Goal: Task Accomplishment & Management: Manage account settings

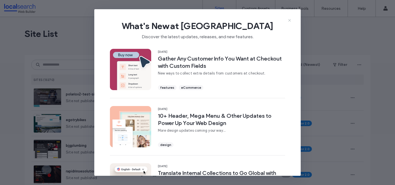
click at [291, 22] on icon at bounding box center [290, 20] width 4 height 4
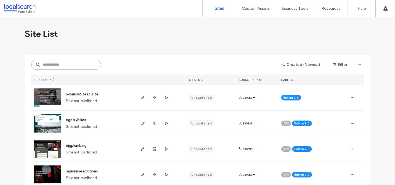
click at [70, 65] on input at bounding box center [66, 65] width 70 height 10
paste input "********"
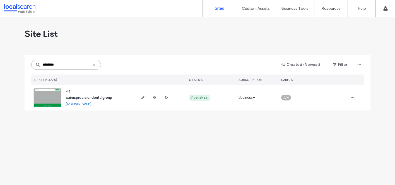
type input "********"
click at [99, 99] on span "cairnsprecisiondentalgroup" at bounding box center [89, 98] width 46 height 4
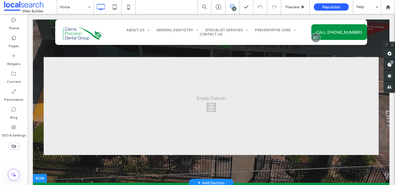
scroll to position [64, 0]
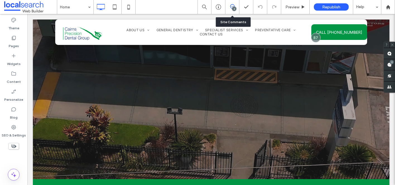
click at [233, 11] on div "2" at bounding box center [233, 7] width 14 height 14
click at [232, 8] on div "2" at bounding box center [234, 9] width 4 height 4
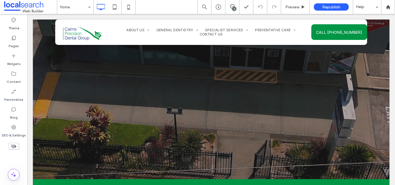
click at [232, 8] on div "2" at bounding box center [234, 9] width 4 height 4
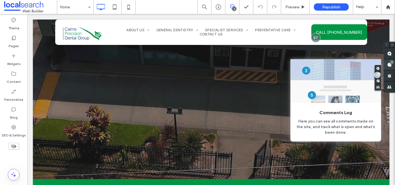
click at [391, 64] on div "2" at bounding box center [392, 62] width 4 height 4
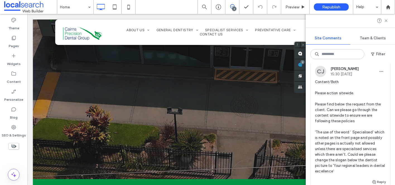
scroll to position [23, 0]
click at [357, 142] on span "Content/Both Please action sitewide. Please find below the request from the cli…" at bounding box center [350, 126] width 71 height 95
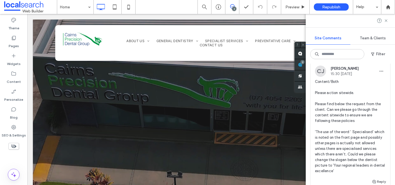
scroll to position [0, 0]
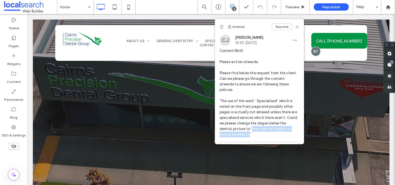
drag, startPoint x: 237, startPoint y: 130, endPoint x: 238, endPoint y: 122, distance: 7.3
click at [238, 122] on span "Content/Both Please action sitewide. Please find below the request from the cli…" at bounding box center [260, 92] width 80 height 89
copy span "Your regional leaders in dental excellence"
click at [299, 27] on icon at bounding box center [297, 27] width 4 height 4
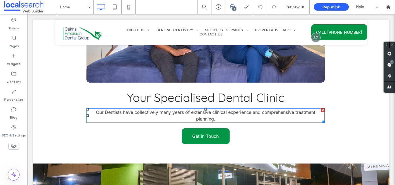
scroll to position [422, 0]
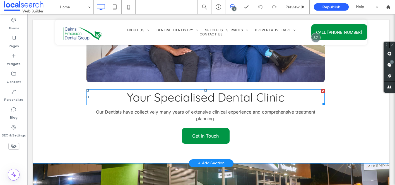
click at [197, 97] on span "Your Specialised Dental Clinic" at bounding box center [206, 97] width 158 height 15
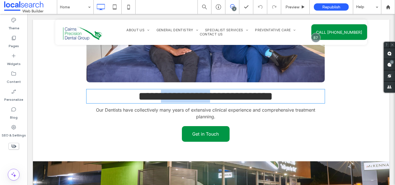
click at [197, 97] on span "**********" at bounding box center [206, 96] width 135 height 12
type input "*********"
type input "**"
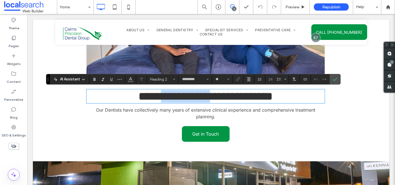
click at [197, 97] on span "**********" at bounding box center [206, 96] width 135 height 12
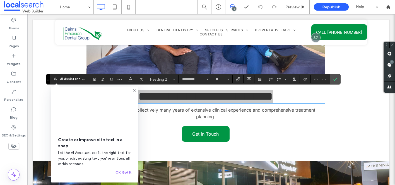
click at [136, 90] on icon at bounding box center [134, 90] width 4 height 4
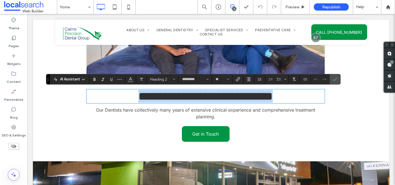
click at [179, 98] on span "**********" at bounding box center [206, 96] width 135 height 12
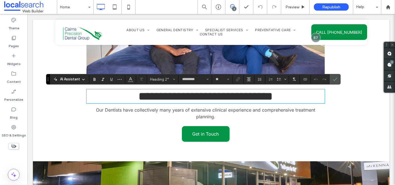
click at [179, 98] on span "**********" at bounding box center [206, 96] width 135 height 12
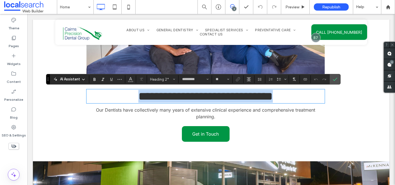
click at [179, 98] on span "**********" at bounding box center [206, 96] width 135 height 12
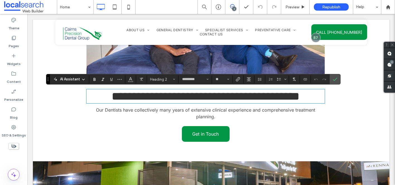
scroll to position [0, 0]
type input "*****"
type input "**"
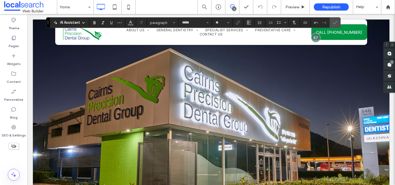
scroll to position [580, 0]
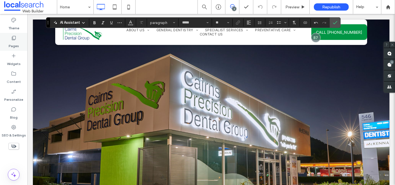
click at [19, 47] on div "Pages" at bounding box center [13, 42] width 27 height 18
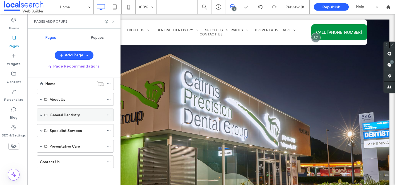
scroll to position [0, 0]
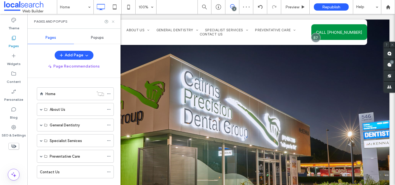
click at [113, 20] on icon at bounding box center [113, 22] width 4 height 4
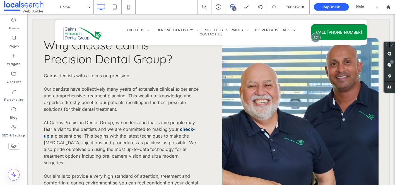
scroll to position [1633, 0]
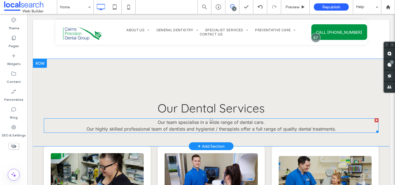
click at [213, 120] on span "Our team specialise in a wide range of dental care." at bounding box center [211, 123] width 107 height 6
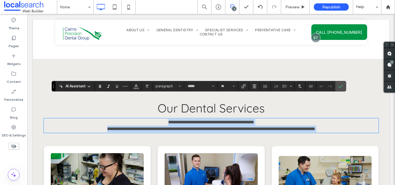
click at [195, 127] on span "**********" at bounding box center [211, 129] width 208 height 4
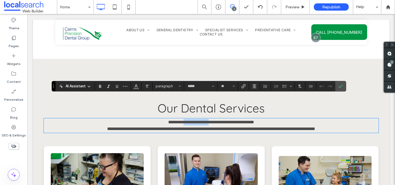
drag, startPoint x: 207, startPoint y: 100, endPoint x: 179, endPoint y: 99, distance: 28.2
click at [179, 120] on span "**********" at bounding box center [211, 122] width 86 height 4
drag, startPoint x: 211, startPoint y: 100, endPoint x: 176, endPoint y: 99, distance: 35.2
click at [176, 120] on span "**********" at bounding box center [211, 122] width 91 height 4
click at [210, 120] on span "**********" at bounding box center [211, 122] width 91 height 4
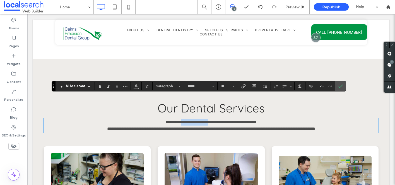
drag, startPoint x: 207, startPoint y: 100, endPoint x: 176, endPoint y: 100, distance: 31.3
click at [176, 120] on span "**********" at bounding box center [211, 122] width 91 height 4
click at [15, 78] on label "Content" at bounding box center [14, 81] width 14 height 8
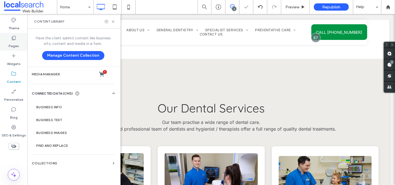
click at [15, 45] on label "Pages" at bounding box center [14, 45] width 10 height 8
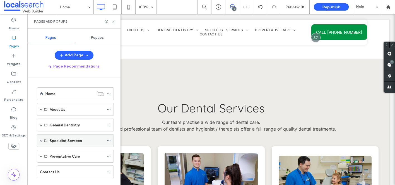
click at [41, 140] on span at bounding box center [41, 140] width 3 height 3
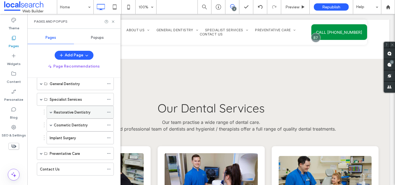
scroll to position [43, 0]
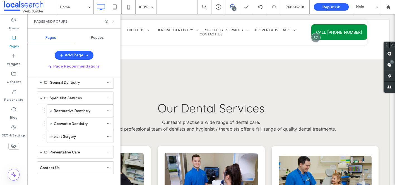
click at [115, 23] on icon at bounding box center [113, 22] width 4 height 4
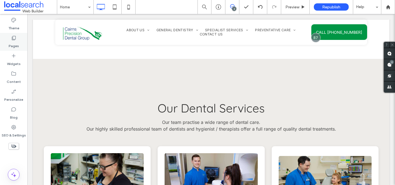
click at [12, 43] on label "Pages" at bounding box center [14, 45] width 10 height 8
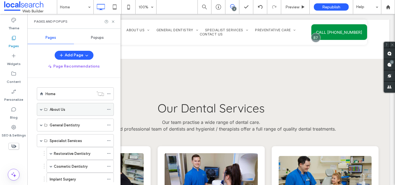
click at [65, 111] on label "About Us" at bounding box center [58, 110] width 16 height 10
click at [42, 111] on span at bounding box center [41, 109] width 3 height 3
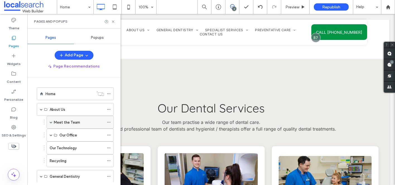
click at [52, 122] on span at bounding box center [51, 122] width 3 height 3
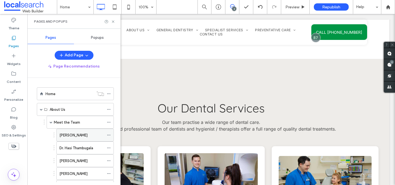
click at [72, 131] on div "[PERSON_NAME]" at bounding box center [81, 135] width 45 height 12
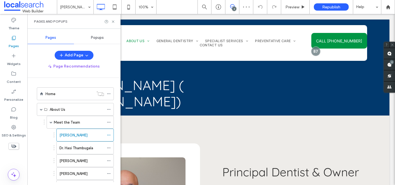
click at [113, 24] on div "Pages and Popups" at bounding box center [73, 21] width 93 height 15
click at [113, 20] on icon at bounding box center [113, 22] width 4 height 4
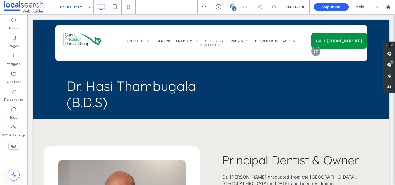
click at [78, 10] on input at bounding box center [74, 7] width 28 height 14
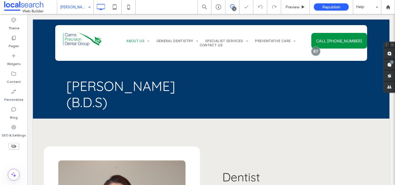
click at [79, 10] on input at bounding box center [74, 7] width 28 height 14
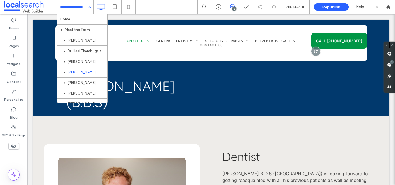
click at [70, 9] on input at bounding box center [74, 7] width 28 height 14
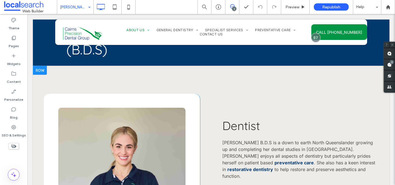
scroll to position [50, 0]
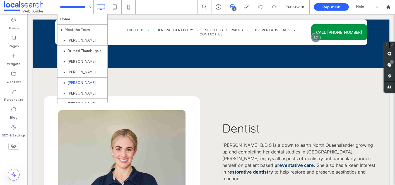
click at [82, 5] on input at bounding box center [74, 7] width 28 height 14
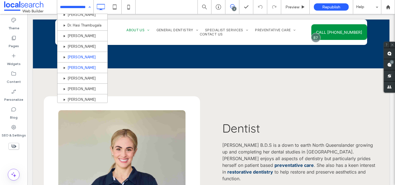
scroll to position [28, 0]
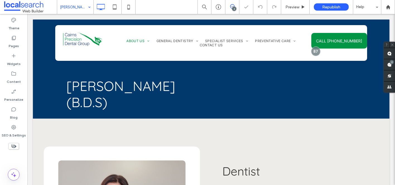
click at [86, 3] on div "[PERSON_NAME]" at bounding box center [75, 7] width 36 height 14
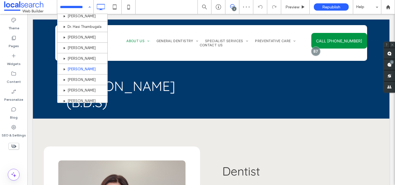
scroll to position [25, 0]
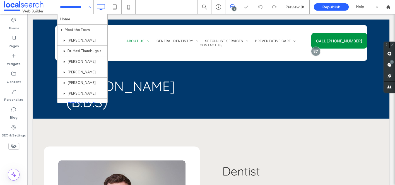
click at [70, 1] on input at bounding box center [74, 7] width 28 height 14
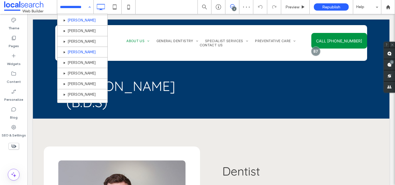
scroll to position [54, 0]
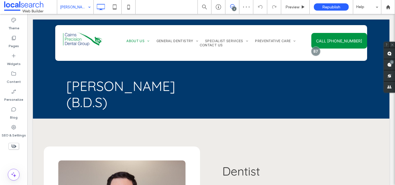
click at [76, 8] on input at bounding box center [74, 7] width 28 height 14
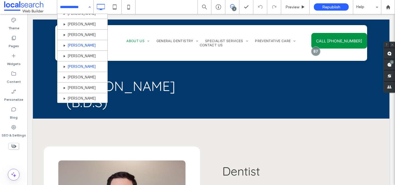
scroll to position [52, 0]
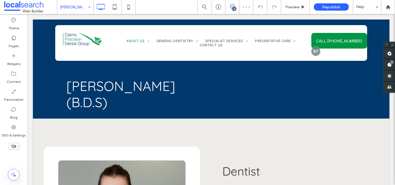
click at [72, 9] on input at bounding box center [74, 7] width 28 height 14
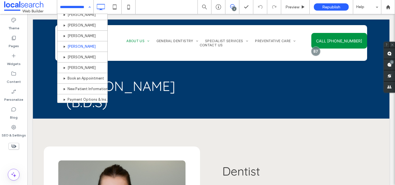
scroll to position [80, 0]
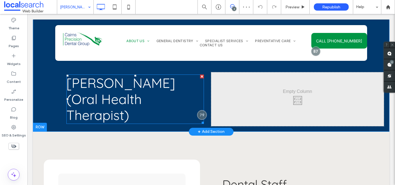
scroll to position [3, 0]
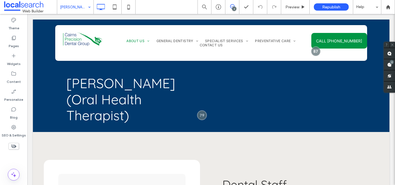
click at [88, 6] on div "[PERSON_NAME]" at bounding box center [75, 7] width 36 height 14
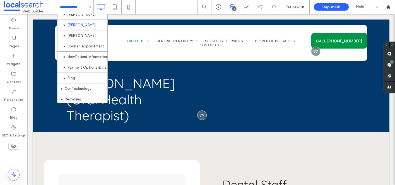
scroll to position [111, 0]
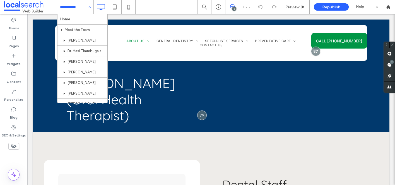
click at [82, 8] on input at bounding box center [74, 7] width 28 height 14
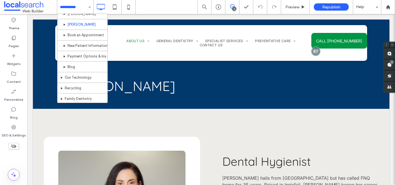
scroll to position [124, 0]
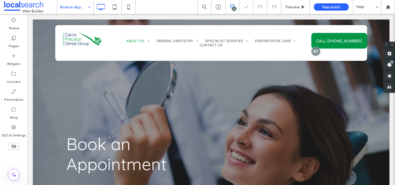
click at [81, 11] on input at bounding box center [74, 7] width 28 height 14
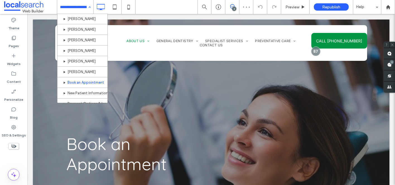
scroll to position [111, 0]
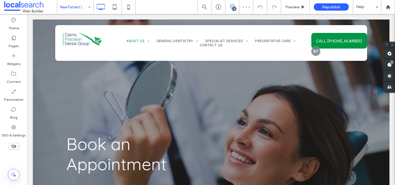
click at [90, 6] on div "New Patient Information" at bounding box center [75, 7] width 36 height 14
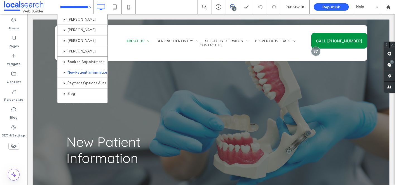
scroll to position [116, 0]
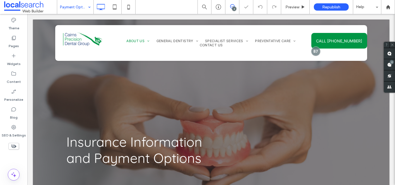
click at [81, 8] on input at bounding box center [74, 7] width 28 height 14
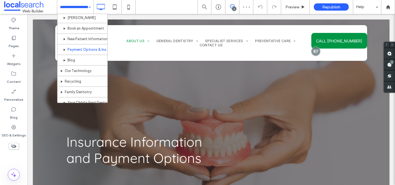
scroll to position [132, 0]
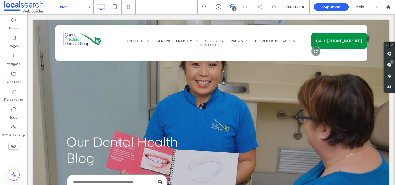
click at [81, 6] on input at bounding box center [74, 7] width 28 height 14
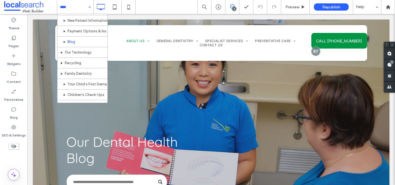
scroll to position [146, 0]
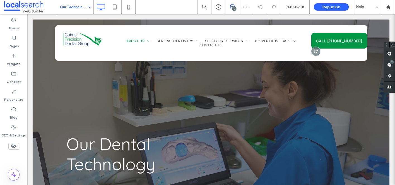
click at [87, 11] on div "Our Technology" at bounding box center [75, 7] width 36 height 14
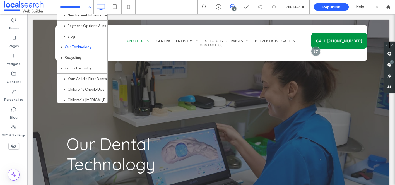
scroll to position [160, 0]
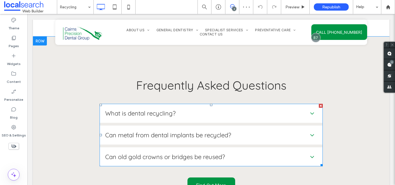
click at [205, 109] on span "What is dental recycling?" at bounding box center [205, 113] width 200 height 8
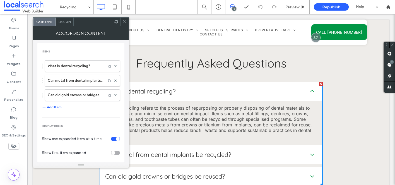
scroll to position [957, 0]
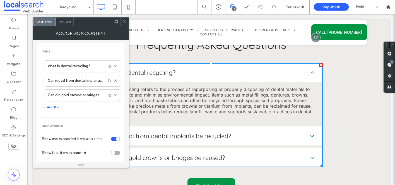
click at [214, 132] on span "Can metal from dental implants be recycled?" at bounding box center [205, 136] width 200 height 8
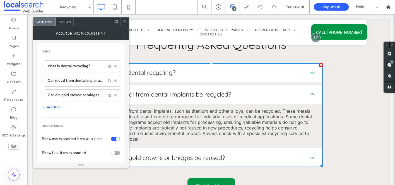
click at [201, 154] on span "Can old gold crowns or bridges be reused?" at bounding box center [205, 158] width 200 height 8
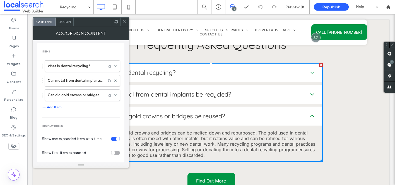
click at [126, 22] on icon at bounding box center [125, 22] width 4 height 4
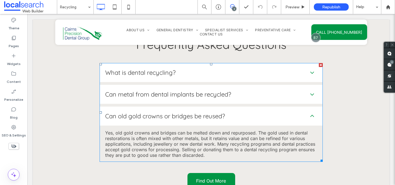
click at [172, 85] on div "Can metal from dental implants be recycled?" at bounding box center [211, 94] width 223 height 19
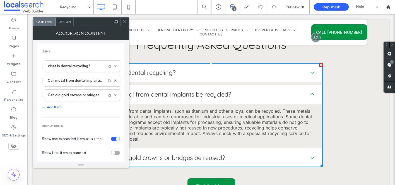
click at [123, 22] on icon at bounding box center [125, 22] width 4 height 4
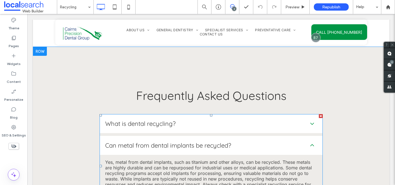
scroll to position [903, 0]
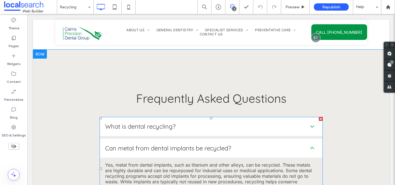
click at [146, 123] on span "What is dental recycling?" at bounding box center [205, 127] width 200 height 8
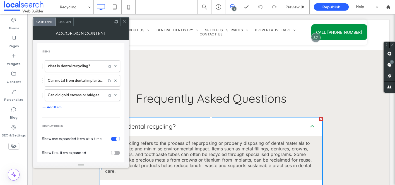
click at [127, 22] on icon at bounding box center [125, 22] width 4 height 4
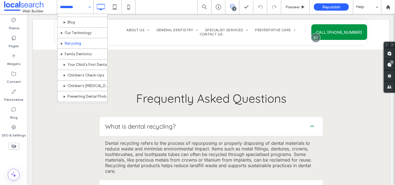
scroll to position [168, 0]
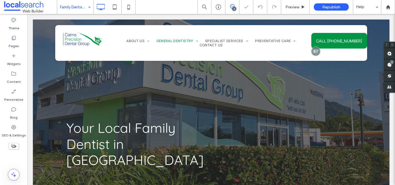
click at [89, 10] on div "Family Dentistry" at bounding box center [75, 7] width 36 height 14
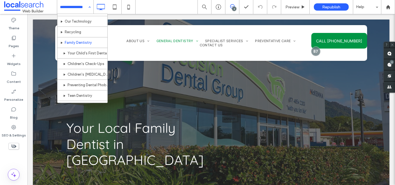
scroll to position [184, 0]
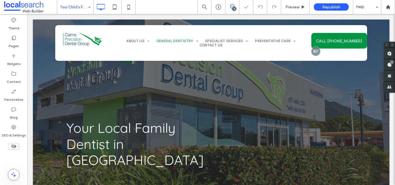
click at [81, 8] on input at bounding box center [74, 7] width 28 height 14
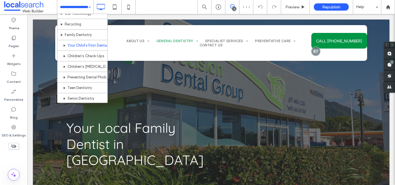
scroll to position [187, 0]
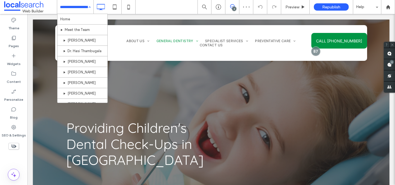
click at [80, 8] on input at bounding box center [74, 7] width 28 height 14
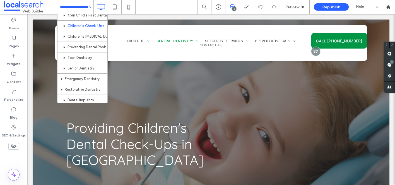
scroll to position [218, 0]
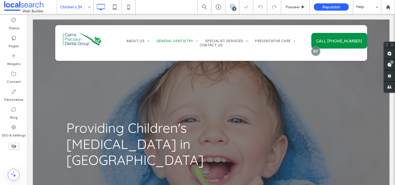
click at [83, 10] on input at bounding box center [74, 7] width 28 height 14
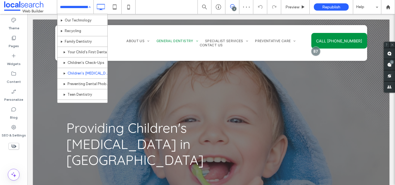
scroll to position [185, 0]
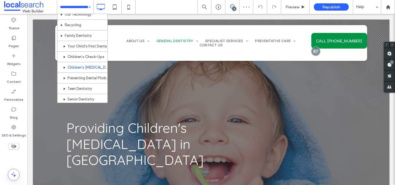
click at [81, 73] on hr at bounding box center [83, 73] width 50 height 0
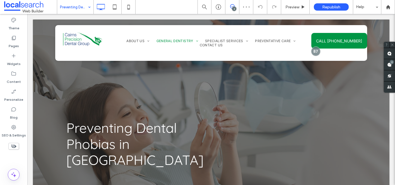
click at [81, 7] on input at bounding box center [74, 7] width 28 height 14
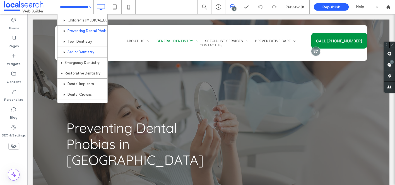
scroll to position [232, 0]
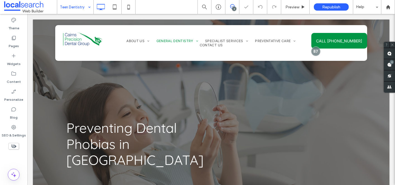
click at [74, 5] on input at bounding box center [74, 7] width 28 height 14
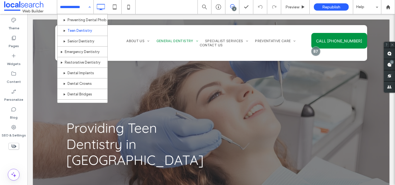
scroll to position [254, 0]
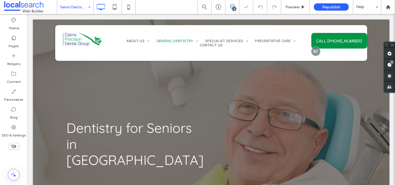
click at [74, 8] on input at bounding box center [74, 7] width 28 height 14
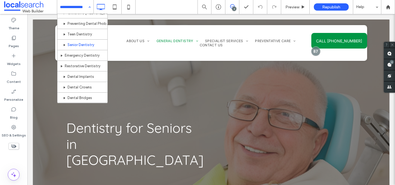
scroll to position [243, 0]
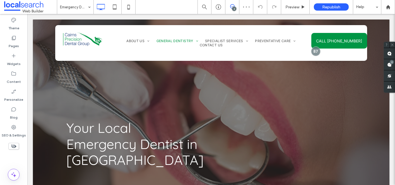
click at [78, 6] on input at bounding box center [74, 7] width 28 height 14
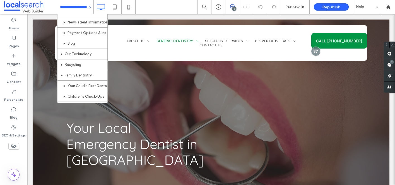
scroll to position [152, 0]
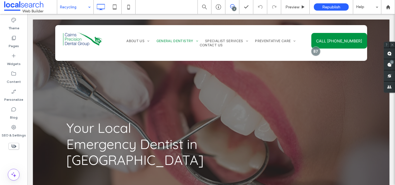
click at [74, 6] on div at bounding box center [197, 92] width 395 height 185
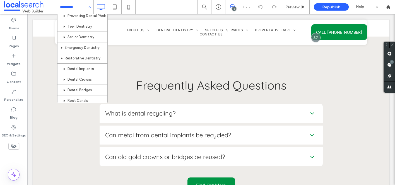
scroll to position [247, 0]
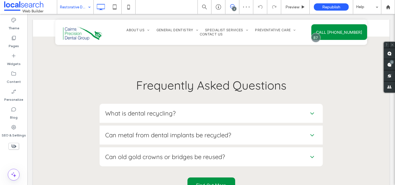
click at [80, 10] on input at bounding box center [74, 7] width 28 height 14
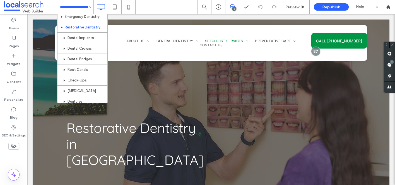
scroll to position [269, 0]
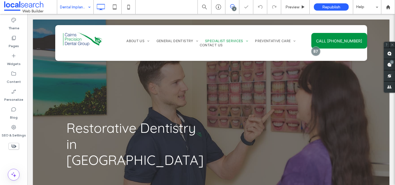
click at [67, 7] on input at bounding box center [74, 7] width 28 height 14
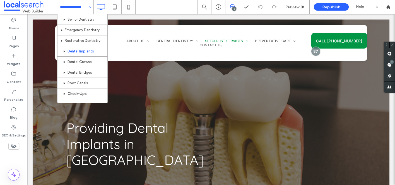
scroll to position [282, 0]
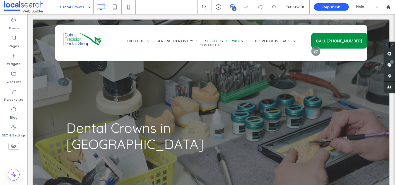
click at [80, 9] on input at bounding box center [74, 7] width 28 height 14
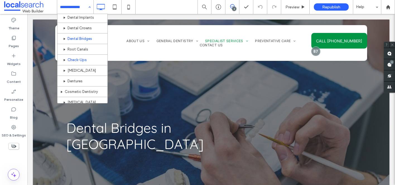
scroll to position [299, 0]
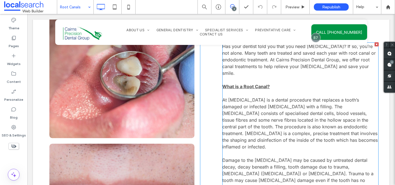
click at [348, 109] on p "At root canal treatment is a dental procedure that replaces a tooth’s damaged o…" at bounding box center [301, 124] width 156 height 54
type input "*****"
type input "**"
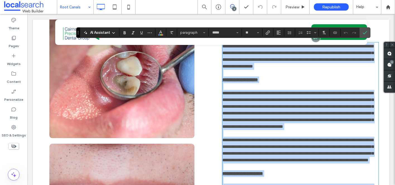
click at [345, 104] on span "**********" at bounding box center [298, 110] width 151 height 38
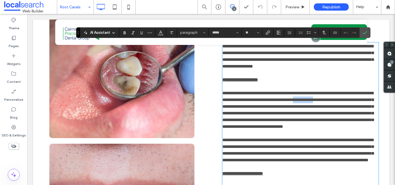
drag, startPoint x: 375, startPoint y: 98, endPoint x: 350, endPoint y: 97, distance: 25.1
click at [350, 97] on p "**********" at bounding box center [301, 110] width 156 height 40
click at [15, 40] on icon at bounding box center [14, 38] width 6 height 6
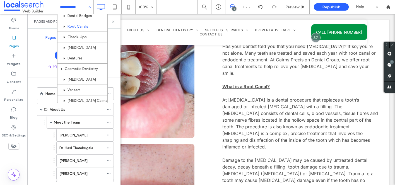
scroll to position [322, 0]
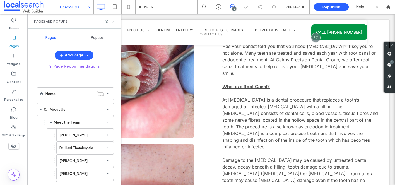
click at [114, 23] on icon at bounding box center [113, 22] width 4 height 4
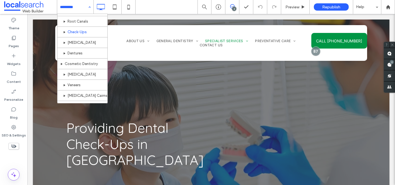
scroll to position [326, 0]
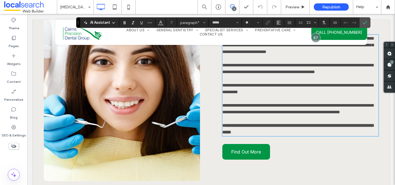
click at [254, 83] on span "**********" at bounding box center [298, 88] width 151 height 11
drag, startPoint x: 259, startPoint y: 70, endPoint x: 234, endPoint y: 71, distance: 24.9
click at [234, 83] on span "**********" at bounding box center [298, 88] width 151 height 11
drag, startPoint x: 257, startPoint y: 70, endPoint x: 233, endPoint y: 70, distance: 23.5
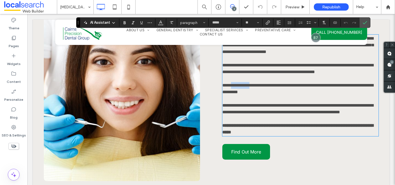
click at [233, 83] on span "**********" at bounding box center [298, 88] width 151 height 11
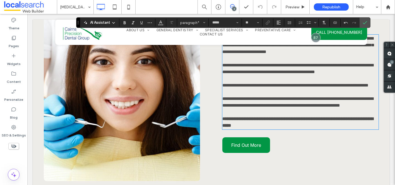
click at [269, 83] on span "**********" at bounding box center [296, 85] width 146 height 4
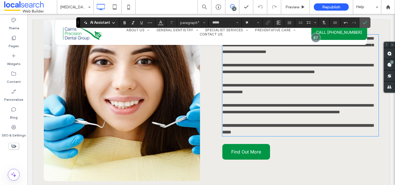
click at [320, 83] on span "**********" at bounding box center [298, 88] width 151 height 11
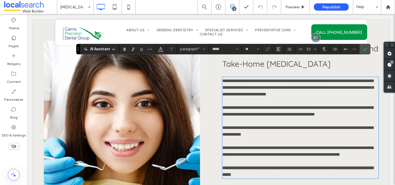
scroll to position [1010, 0]
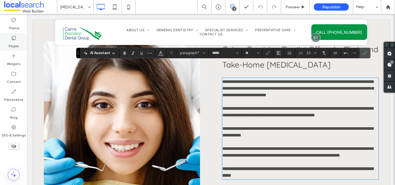
click at [15, 39] on icon at bounding box center [14, 38] width 6 height 6
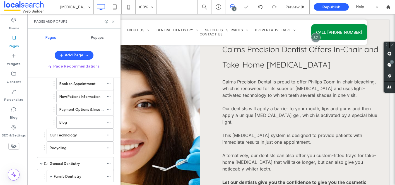
scroll to position [225, 0]
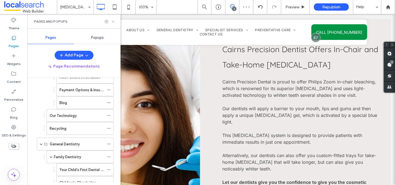
click at [113, 21] on use at bounding box center [113, 21] width 2 height 2
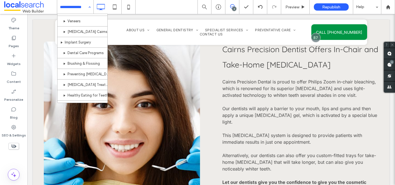
scroll to position [383, 0]
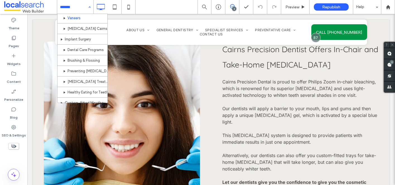
scroll to position [393, 0]
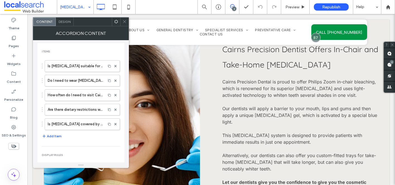
click at [126, 24] on span at bounding box center [125, 22] width 4 height 8
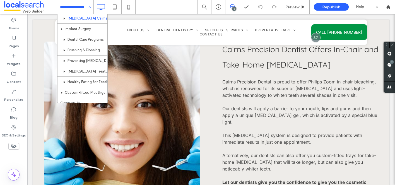
scroll to position [404, 0]
click at [82, 1] on input at bounding box center [74, 7] width 28 height 14
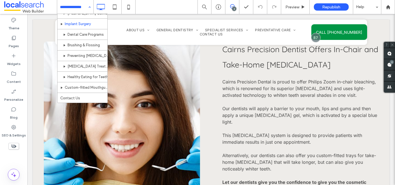
scroll to position [422, 0]
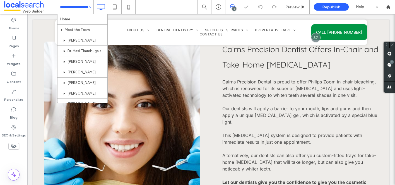
click at [92, 6] on div "Home Meet the Team Dr. Gary Taifalos Dr. Hasi Thambugala Dr. Jovanna Wong Dr. D…" at bounding box center [75, 7] width 36 height 14
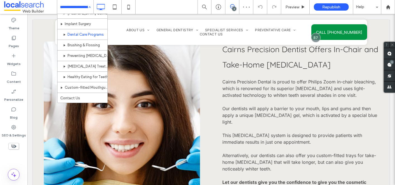
scroll to position [417, 0]
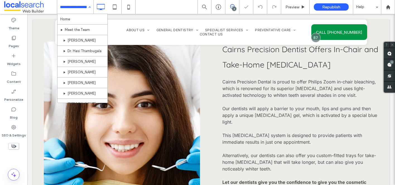
click at [90, 7] on div "Home Meet the Team Dr. Gary Taifalos Dr. Hasi Thambugala Dr. Jovanna Wong Dr. D…" at bounding box center [75, 7] width 36 height 14
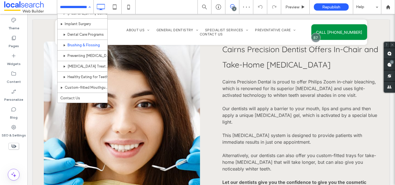
scroll to position [422, 0]
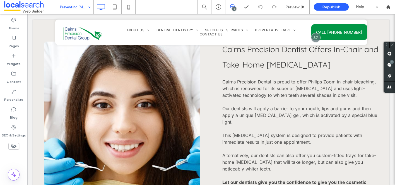
click at [88, 10] on div "Preventing Gum Disease & Fillings" at bounding box center [75, 7] width 36 height 14
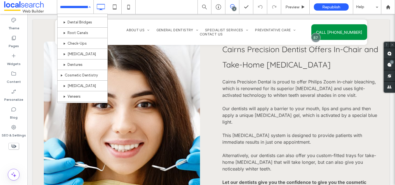
scroll to position [422, 0]
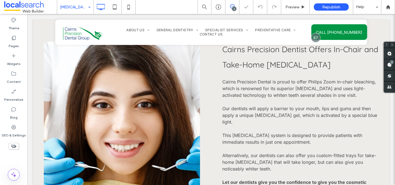
click at [90, 8] on div "Gum Disease Treatment" at bounding box center [75, 7] width 36 height 14
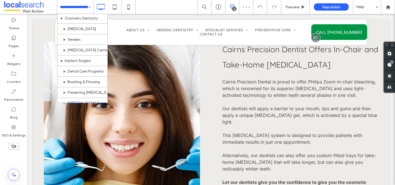
scroll to position [422, 0]
click at [86, 8] on div "Home Meet the Team Dr. Gary Taifalos Dr. Hasi Thambugala Dr. Jovanna Wong Dr. D…" at bounding box center [75, 7] width 36 height 14
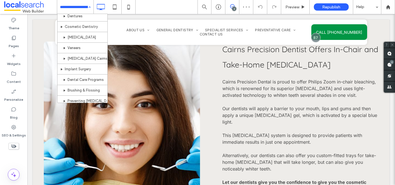
scroll to position [422, 0]
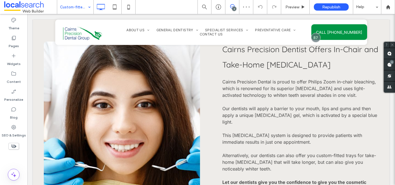
click at [90, 9] on div "Custom-fitted Mouthguards" at bounding box center [75, 7] width 36 height 14
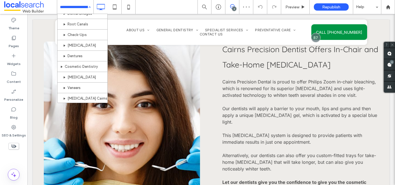
scroll to position [422, 0]
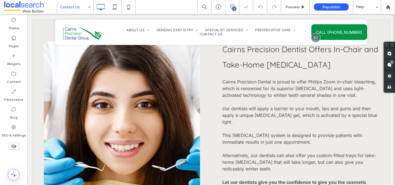
click at [72, 8] on input at bounding box center [74, 7] width 28 height 14
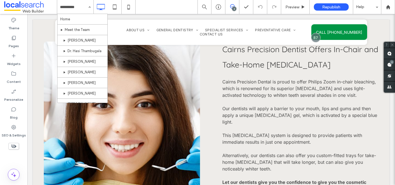
click at [233, 6] on use at bounding box center [232, 6] width 4 height 4
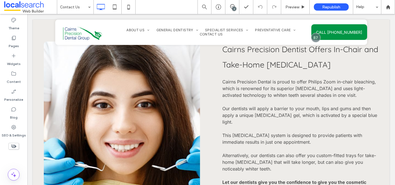
click at [233, 9] on div "2" at bounding box center [234, 9] width 4 height 4
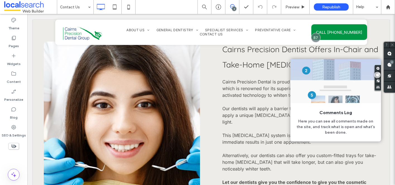
click at [390, 66] on use at bounding box center [390, 65] width 4 height 4
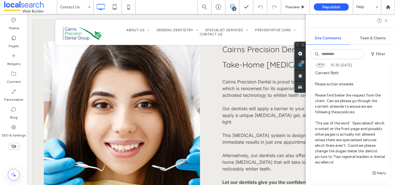
scroll to position [32, 0]
click at [13, 42] on label "Pages" at bounding box center [14, 45] width 10 height 8
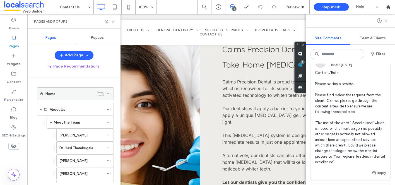
click at [59, 97] on div "Home" at bounding box center [70, 94] width 48 height 12
click at [387, 21] on div at bounding box center [197, 92] width 395 height 185
click at [387, 21] on use at bounding box center [386, 20] width 3 height 3
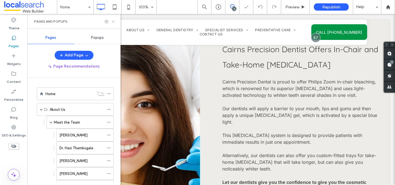
click at [114, 22] on icon at bounding box center [113, 22] width 4 height 4
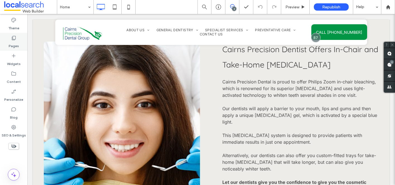
click at [14, 43] on label "Pages" at bounding box center [14, 45] width 10 height 8
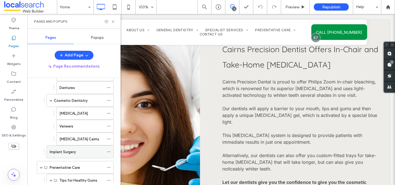
scroll to position [501, 0]
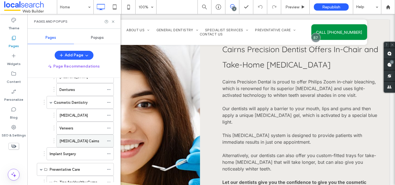
click at [75, 141] on label "Invisalign Cairns" at bounding box center [79, 141] width 40 height 10
click at [114, 22] on icon at bounding box center [113, 22] width 4 height 4
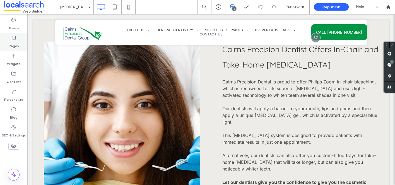
click at [16, 47] on label "Pages" at bounding box center [14, 45] width 10 height 8
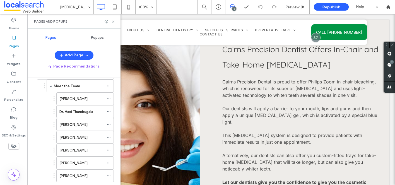
scroll to position [35, 0]
click at [78, 101] on label "[PERSON_NAME]" at bounding box center [73, 100] width 28 height 10
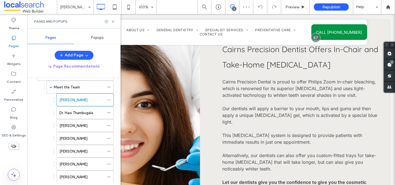
click at [116, 22] on div "Pages and Popups" at bounding box center [73, 21] width 93 height 15
click at [113, 22] on icon at bounding box center [113, 22] width 4 height 4
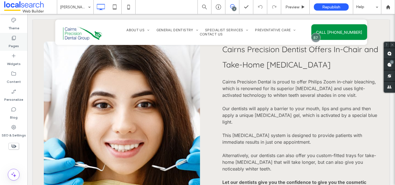
click at [20, 50] on div "Pages" at bounding box center [13, 42] width 27 height 18
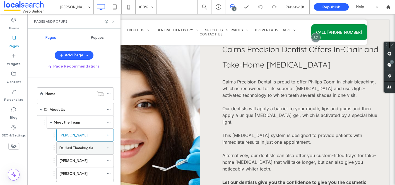
click at [76, 147] on label "Dr. Hasi Thambugala" at bounding box center [76, 148] width 34 height 10
click at [114, 22] on use at bounding box center [113, 21] width 2 height 2
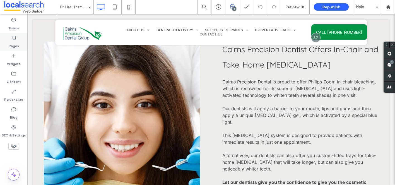
click at [17, 46] on label "Pages" at bounding box center [14, 45] width 10 height 8
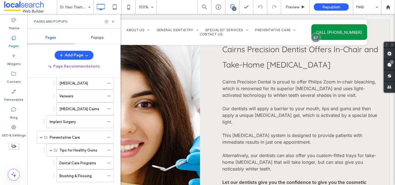
scroll to position [533, 0]
click at [75, 110] on label "[MEDICAL_DATA] Cairns" at bounding box center [79, 109] width 40 height 10
click at [114, 20] on icon at bounding box center [113, 22] width 4 height 4
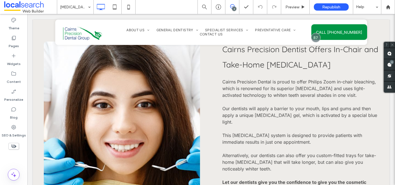
type input "*****"
type input "**"
type input "*****"
type input "**"
type input "*****"
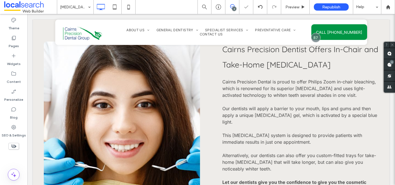
type input "**"
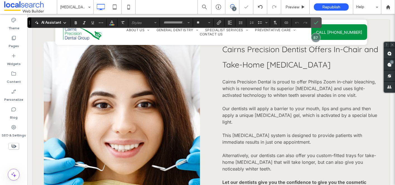
type input "*****"
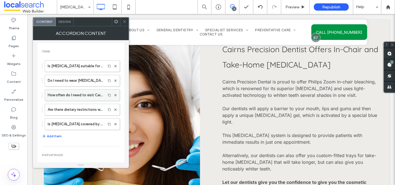
click at [80, 96] on label "How often do I need to visit Cairns Precision Dental Group during my treatment?" at bounding box center [75, 95] width 55 height 11
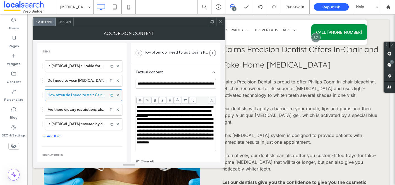
click at [80, 96] on label "How often do I need to visit Cairns Precision Dental Group during my treatment?" at bounding box center [77, 95] width 58 height 11
click at [170, 116] on span "**********" at bounding box center [175, 128] width 77 height 31
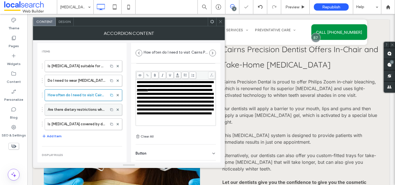
click at [78, 105] on label "Are there dietary restrictions when wearing [MEDICAL_DATA]?" at bounding box center [77, 109] width 58 height 11
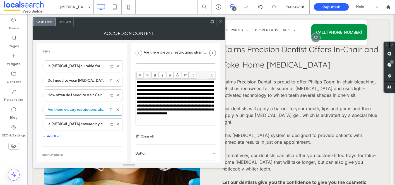
scroll to position [4, 0]
click at [86, 123] on label "Is [MEDICAL_DATA] covered by dental insurance?" at bounding box center [77, 124] width 58 height 11
type input "**********"
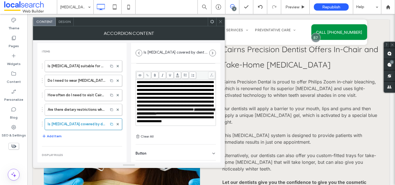
scroll to position [17, 0]
click at [220, 21] on icon at bounding box center [221, 22] width 4 height 4
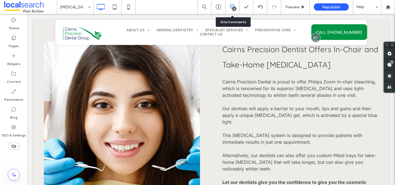
click at [230, 9] on div "2" at bounding box center [233, 7] width 14 height 6
click at [233, 6] on icon at bounding box center [232, 6] width 4 height 4
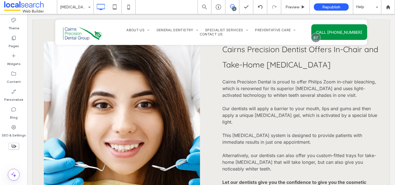
click at [233, 6] on icon at bounding box center [232, 6] width 4 height 4
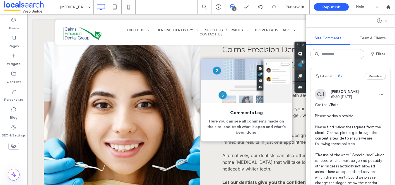
click at [303, 65] on use at bounding box center [300, 65] width 4 height 4
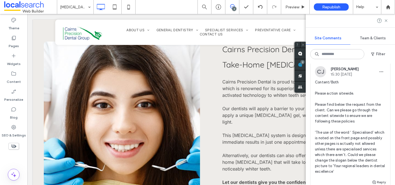
scroll to position [24, 0]
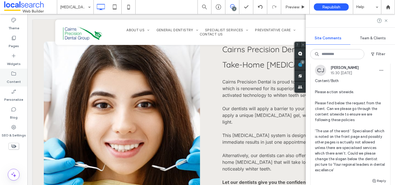
click at [5, 77] on div "Content" at bounding box center [13, 78] width 27 height 18
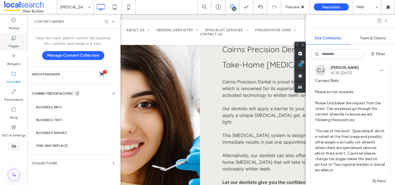
click at [10, 42] on label "Pages" at bounding box center [14, 45] width 10 height 8
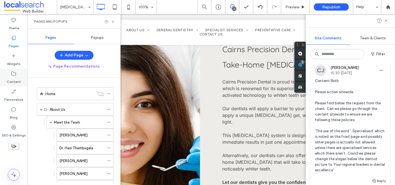
click at [16, 77] on label "Content" at bounding box center [14, 81] width 14 height 8
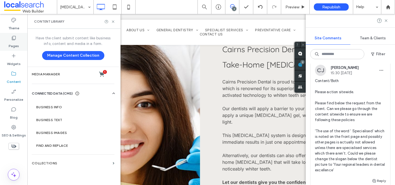
click at [16, 38] on icon at bounding box center [14, 38] width 6 height 6
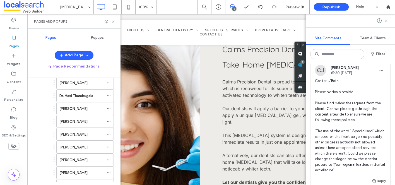
scroll to position [0, 0]
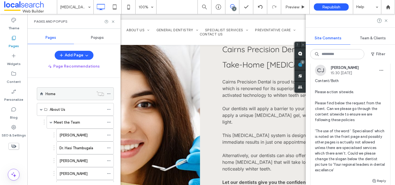
click at [75, 88] on div "Home" at bounding box center [70, 94] width 48 height 12
click at [388, 20] on icon at bounding box center [386, 20] width 4 height 4
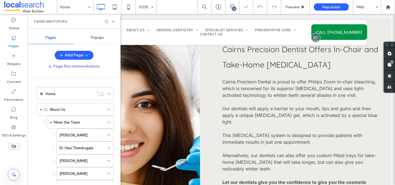
click at [115, 25] on div "Pages and Popups" at bounding box center [73, 21] width 93 height 15
click at [113, 18] on div "Pages and Popups" at bounding box center [73, 21] width 93 height 15
click at [113, 22] on use at bounding box center [113, 21] width 2 height 2
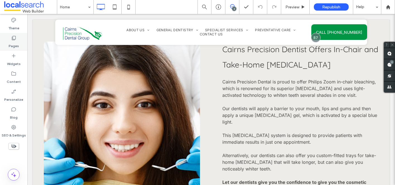
click at [18, 43] on label "Pages" at bounding box center [14, 45] width 10 height 8
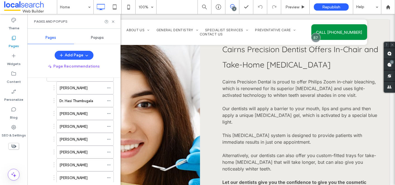
scroll to position [47, 0]
click at [116, 20] on div "Pages and Popups" at bounding box center [73, 21] width 93 height 15
click at [115, 20] on div "Pages and Popups" at bounding box center [73, 21] width 93 height 15
click at [113, 22] on icon at bounding box center [113, 22] width 4 height 4
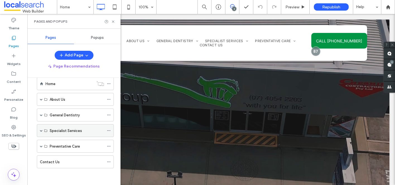
click at [40, 131] on span at bounding box center [41, 130] width 3 height 3
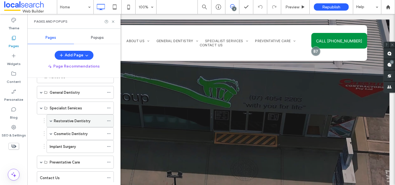
scroll to position [33, 0]
click at [52, 133] on span at bounding box center [51, 133] width 3 height 3
click at [53, 123] on div "Restorative Dentistry" at bounding box center [80, 120] width 67 height 13
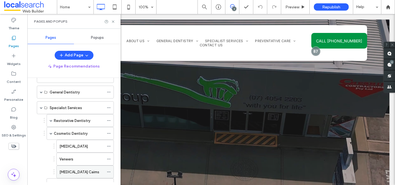
scroll to position [39, 0]
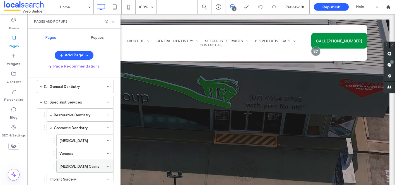
click at [81, 171] on div "[MEDICAL_DATA] Cairns" at bounding box center [81, 166] width 45 height 12
click at [113, 23] on div at bounding box center [197, 92] width 395 height 185
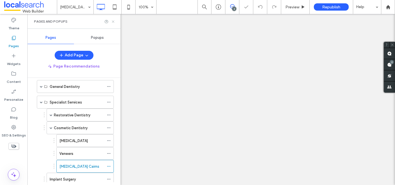
click at [114, 21] on icon at bounding box center [113, 22] width 4 height 4
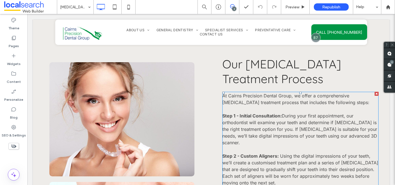
scroll to position [996, 0]
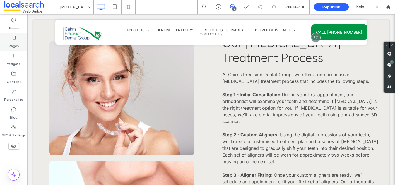
click at [20, 41] on div "Pages" at bounding box center [13, 42] width 27 height 18
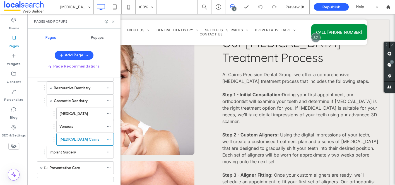
scroll to position [45, 0]
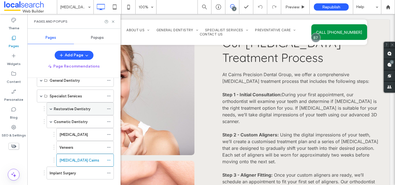
click at [52, 109] on span at bounding box center [51, 109] width 3 height 3
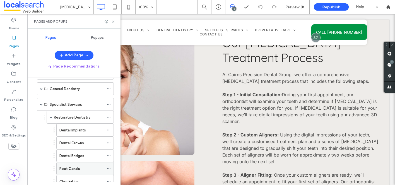
scroll to position [27, 0]
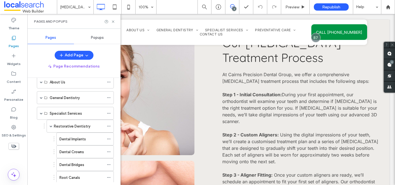
click at [113, 19] on div "Pages and Popups" at bounding box center [73, 21] width 93 height 15
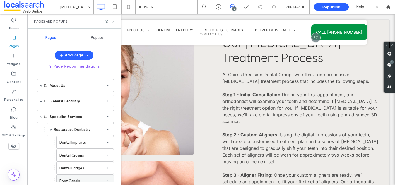
scroll to position [21, 0]
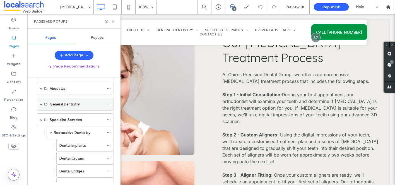
click at [40, 103] on span at bounding box center [41, 104] width 3 height 3
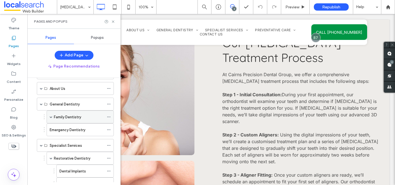
scroll to position [27, 0]
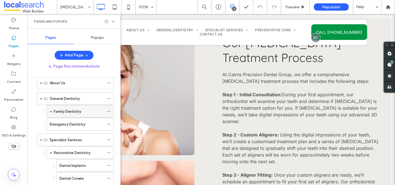
click at [51, 111] on span at bounding box center [51, 111] width 3 height 3
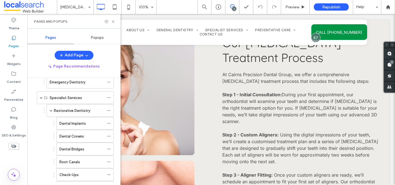
scroll to position [145, 0]
click at [113, 20] on icon at bounding box center [113, 22] width 4 height 4
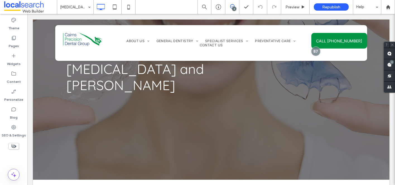
scroll to position [0, 0]
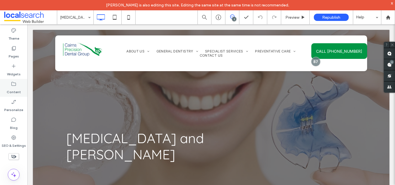
click at [21, 91] on div "Content" at bounding box center [13, 88] width 27 height 18
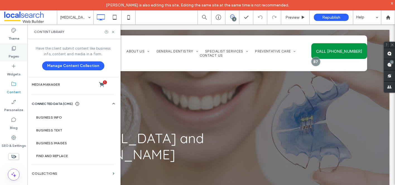
click at [16, 55] on label "Pages" at bounding box center [14, 55] width 10 height 8
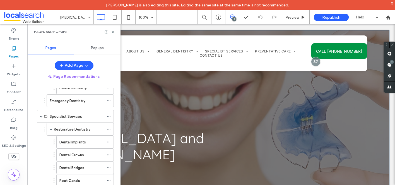
scroll to position [4, 0]
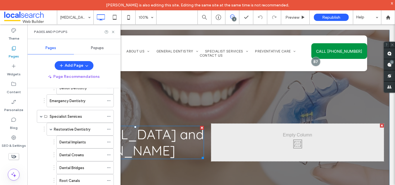
click at [181, 127] on div "[MEDICAL_DATA] and [PERSON_NAME] Click To Paste Click To Paste Row + Add Section" at bounding box center [211, 135] width 357 height 219
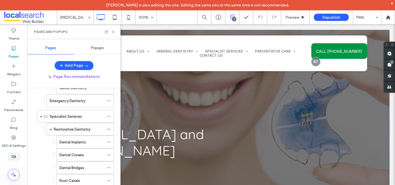
scroll to position [0, 0]
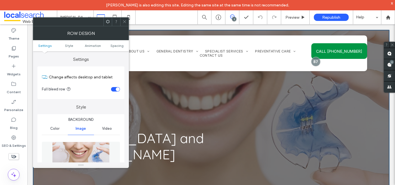
click at [125, 23] on icon at bounding box center [125, 22] width 4 height 4
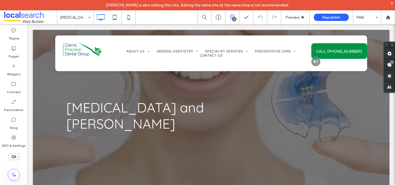
scroll to position [29, 0]
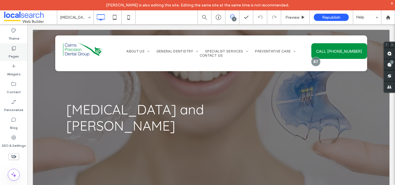
click at [13, 53] on label "Pages" at bounding box center [14, 55] width 10 height 8
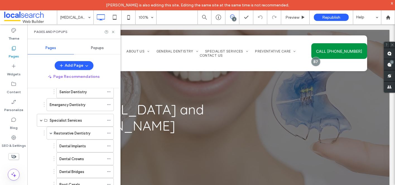
scroll to position [135, 0]
click at [109, 120] on icon at bounding box center [109, 119] width 4 height 4
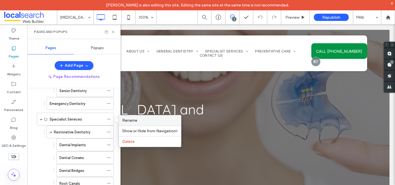
click at [135, 120] on span "Rename" at bounding box center [129, 120] width 15 height 5
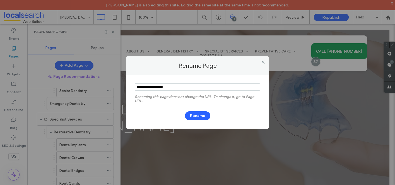
drag, startPoint x: 153, startPoint y: 87, endPoint x: 101, endPoint y: 82, distance: 52.5
click at [101, 82] on div "Rename Page Renaming this page does not change the URL. To change it, go to Pag…" at bounding box center [197, 92] width 395 height 185
type input "**********"
click at [205, 118] on button "Rename" at bounding box center [197, 115] width 25 height 9
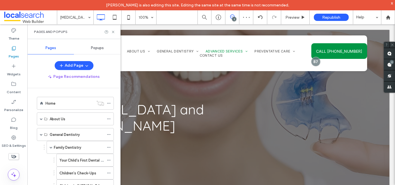
scroll to position [0, 0]
click at [59, 102] on div "Home" at bounding box center [70, 104] width 48 height 6
click at [113, 32] on icon at bounding box center [113, 32] width 4 height 4
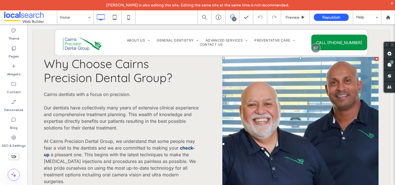
scroll to position [808, 0]
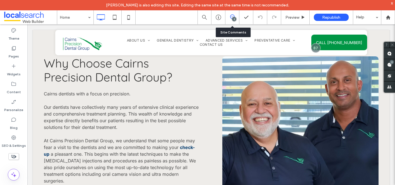
click at [231, 19] on div "2" at bounding box center [233, 18] width 14 height 6
click at [237, 16] on span at bounding box center [233, 17] width 14 height 4
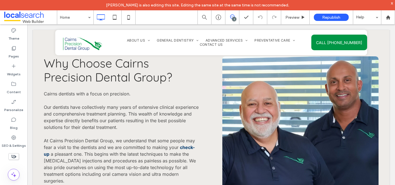
click at [237, 16] on span at bounding box center [233, 17] width 14 height 4
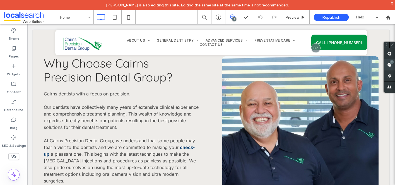
click at [390, 65] on use at bounding box center [390, 65] width 4 height 4
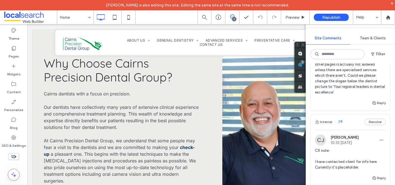
scroll to position [109, 0]
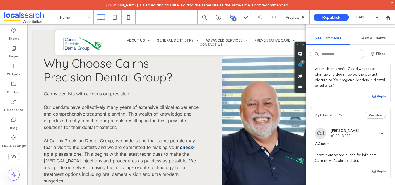
click at [377, 97] on span "button" at bounding box center [374, 96] width 5 height 6
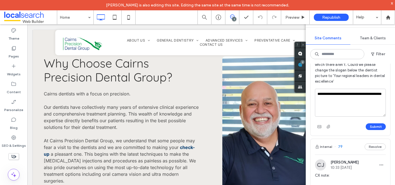
scroll to position [113, 0]
type textarea "**********"
click at [376, 124] on button "Submit" at bounding box center [376, 126] width 20 height 7
